Goal: Task Accomplishment & Management: Use online tool/utility

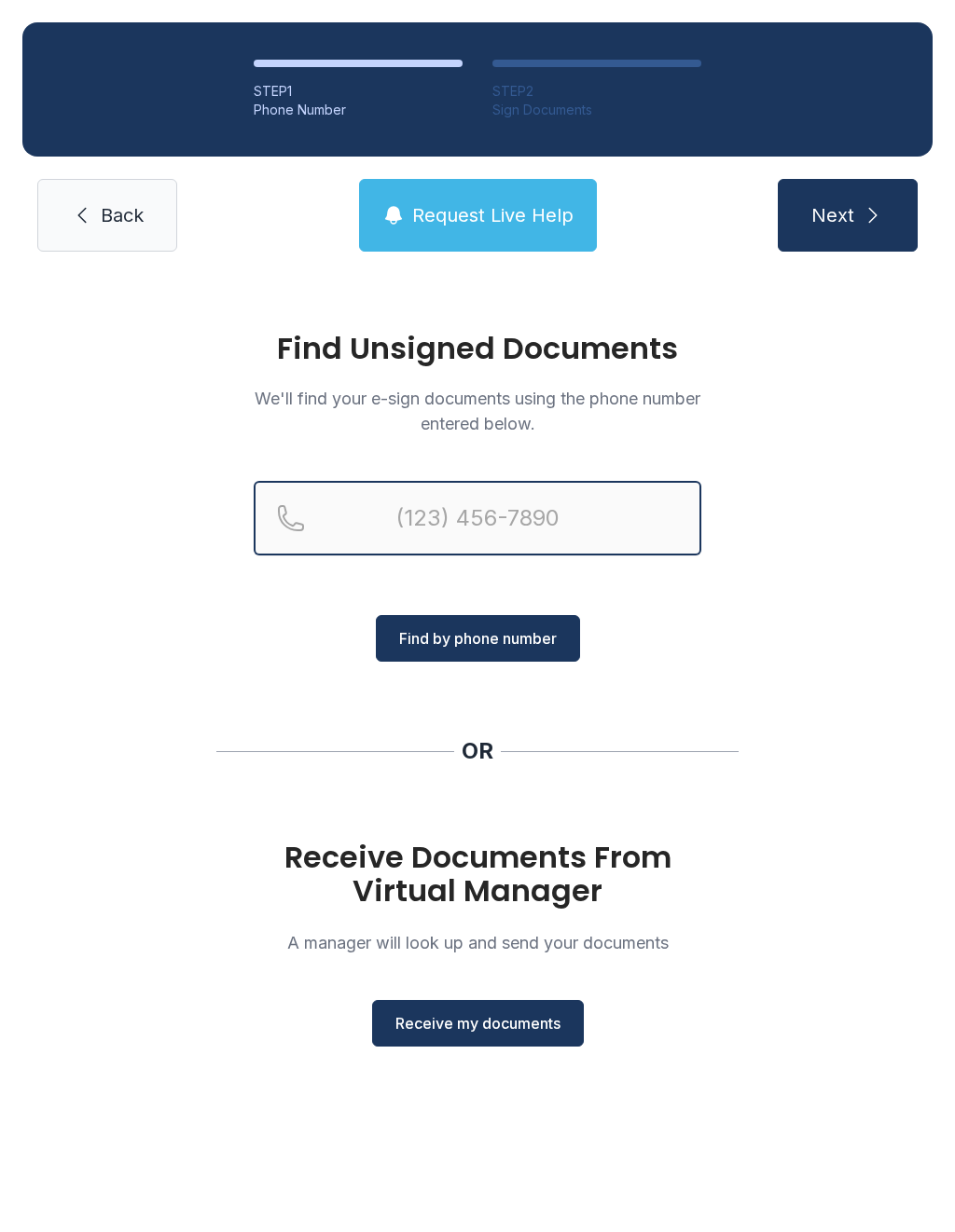
click at [549, 512] on input "Reservation phone number" at bounding box center [478, 518] width 448 height 75
type input "(2"
click at [877, 560] on div "Find Unsigned Documents We'll find your e-sign documents using the phone number…" at bounding box center [478, 697] width 955 height 847
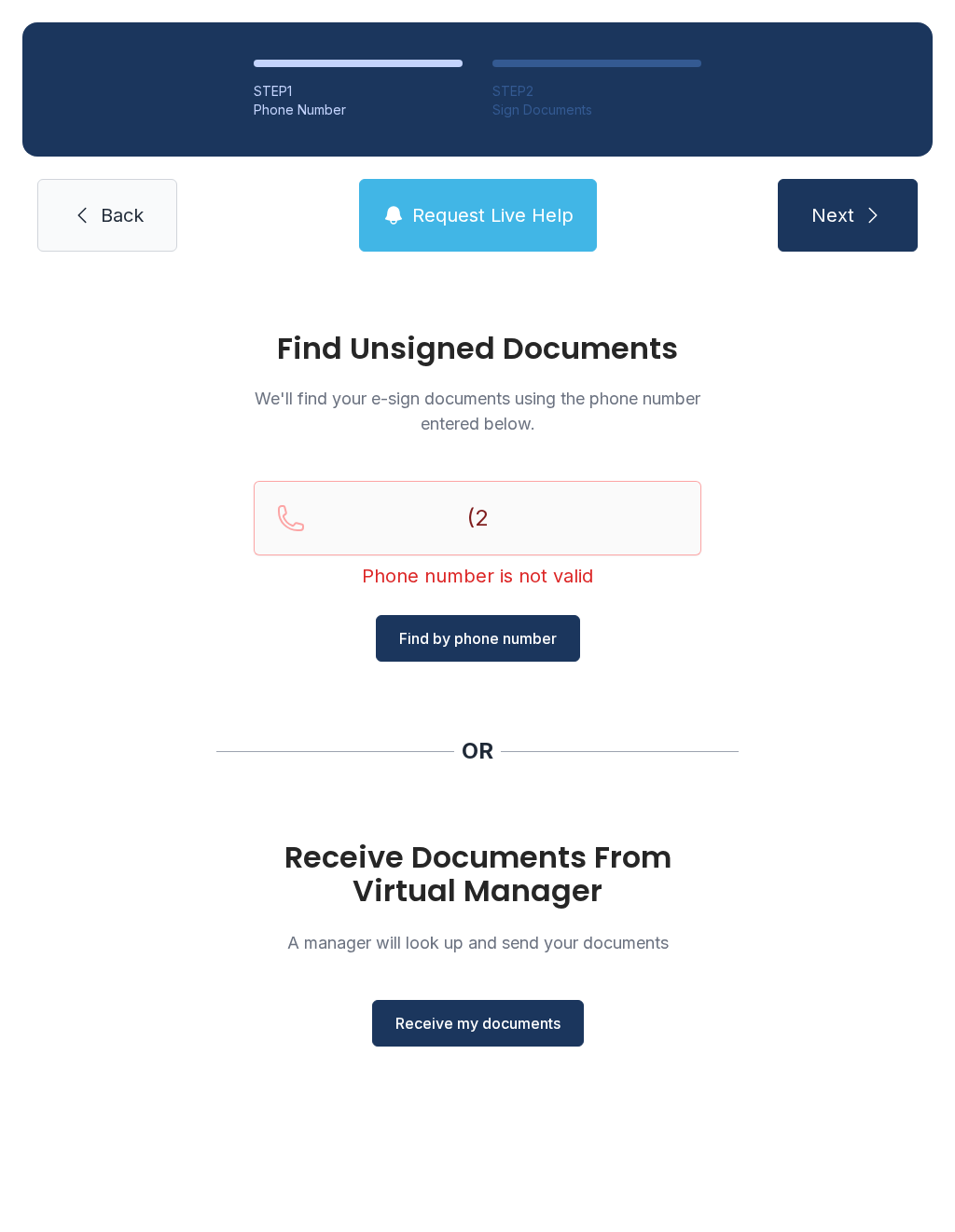
click at [502, 1044] on button "Receive my documents" at bounding box center [478, 1023] width 211 height 47
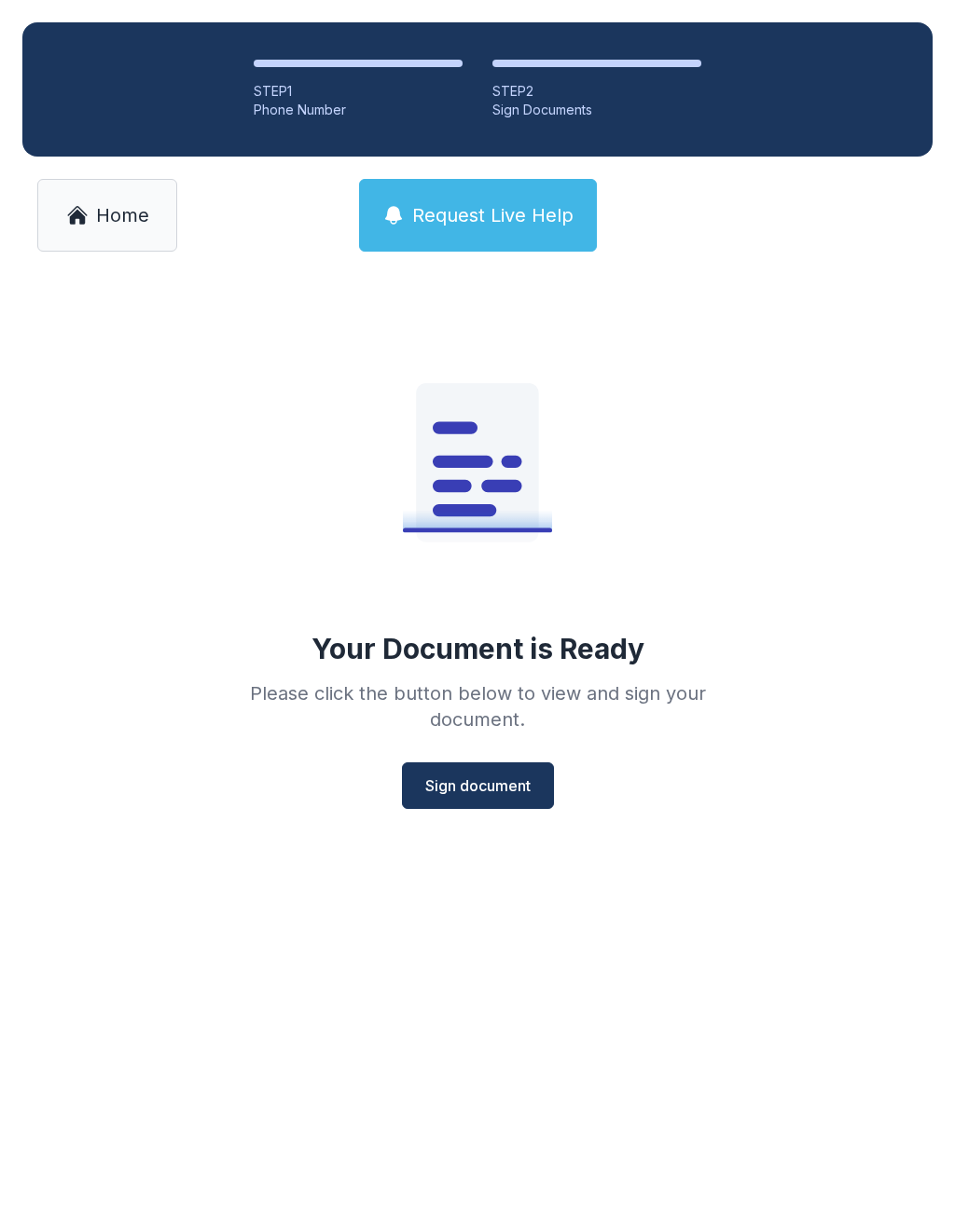
click at [499, 796] on span "Sign document" at bounding box center [478, 785] width 105 height 22
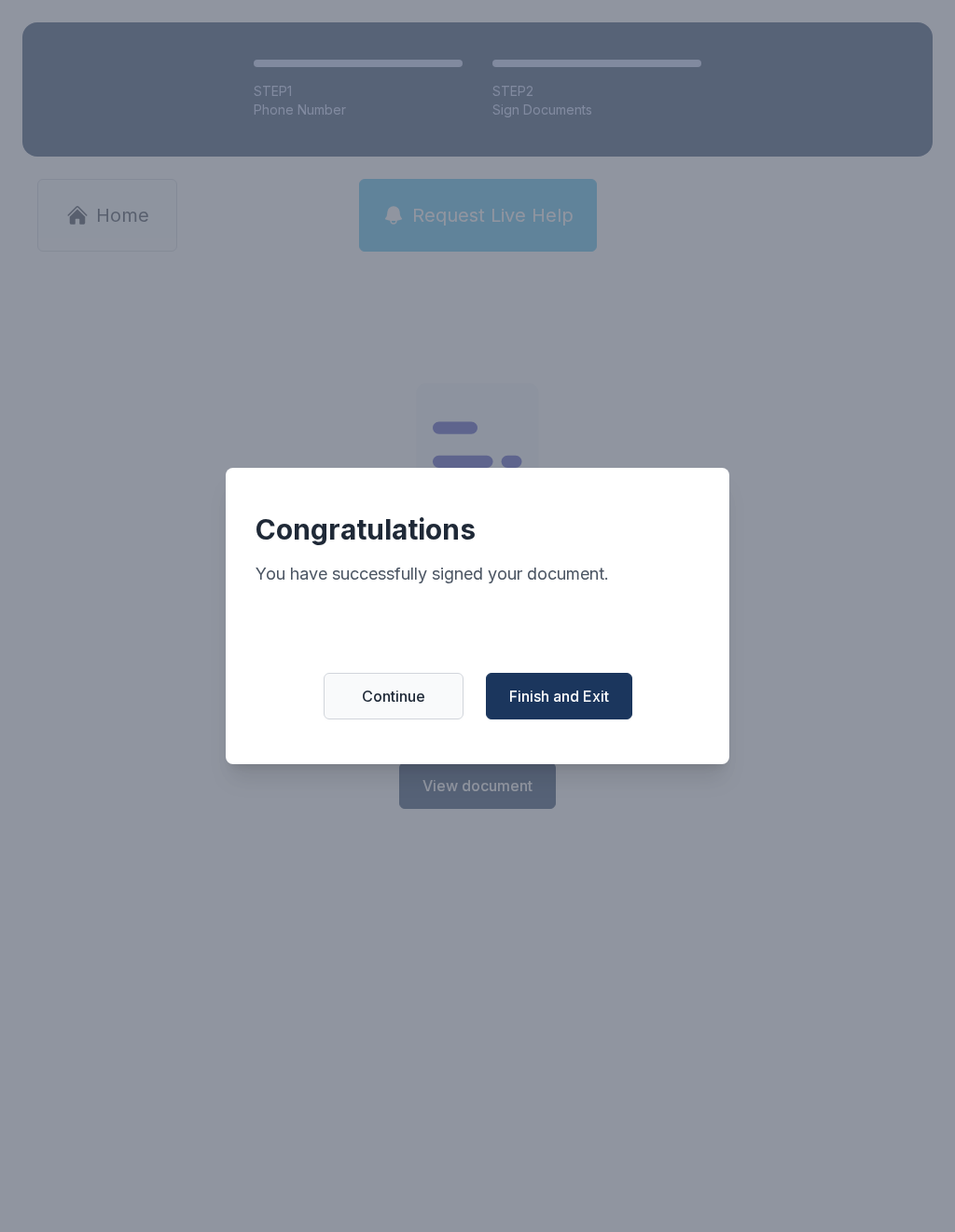
click at [566, 705] on span "Finish and Exit" at bounding box center [559, 695] width 100 height 22
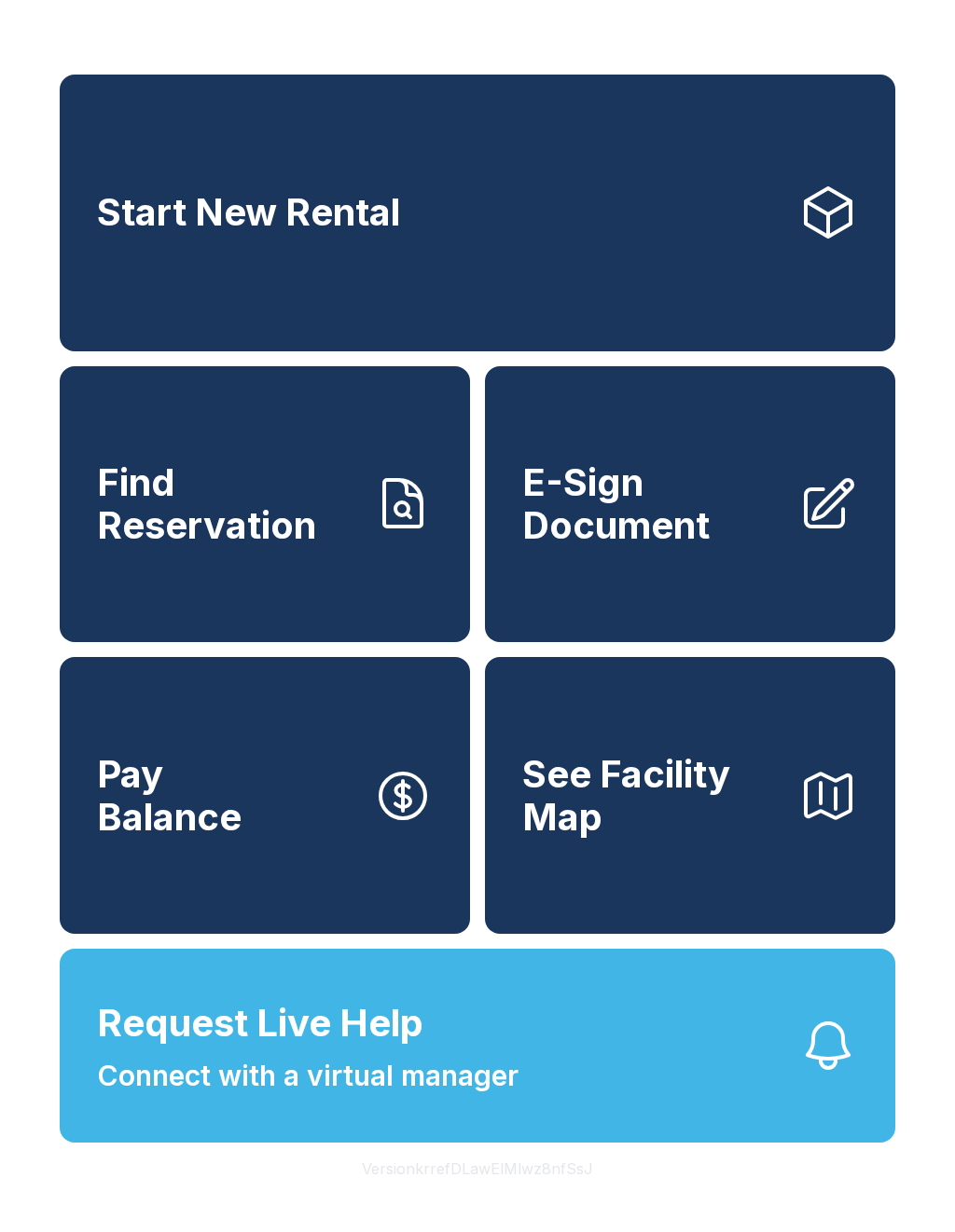
click at [180, 991] on button "Request Live Help Connect with a virtual manager" at bounding box center [477, 1045] width 835 height 194
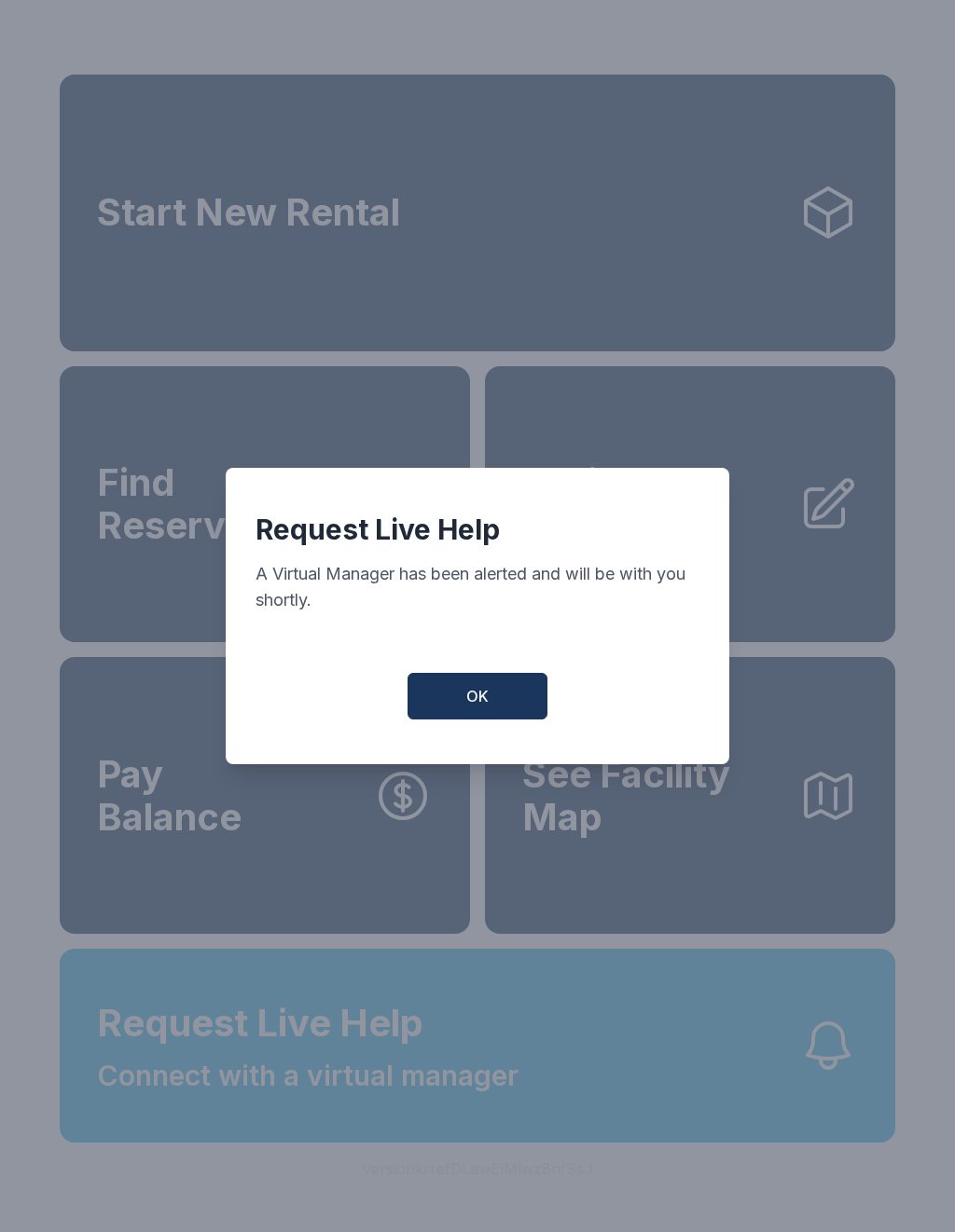
click at [444, 689] on button "OK" at bounding box center [478, 696] width 140 height 47
